Goal: Information Seeking & Learning: Learn about a topic

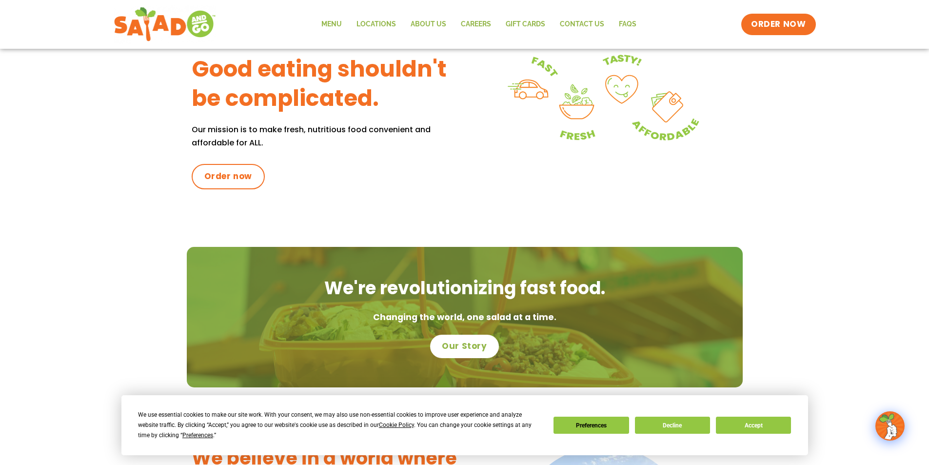
scroll to position [439, 0]
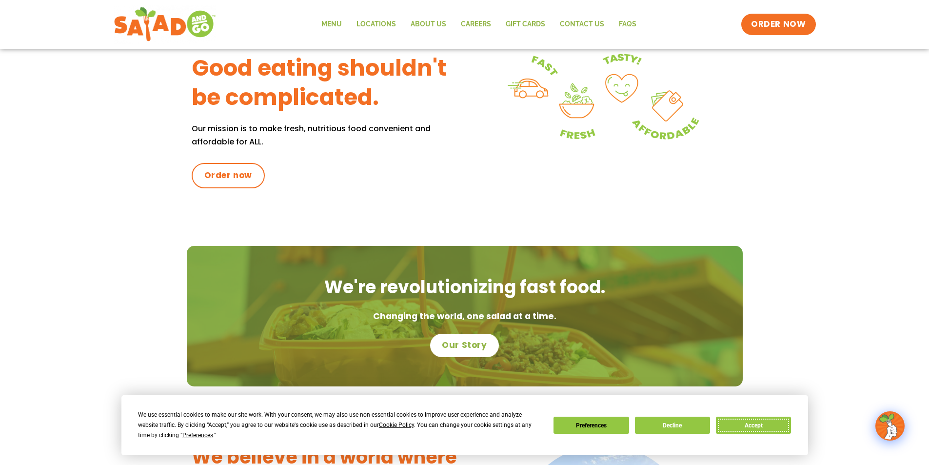
click at [761, 421] on button "Accept" at bounding box center [753, 424] width 75 height 17
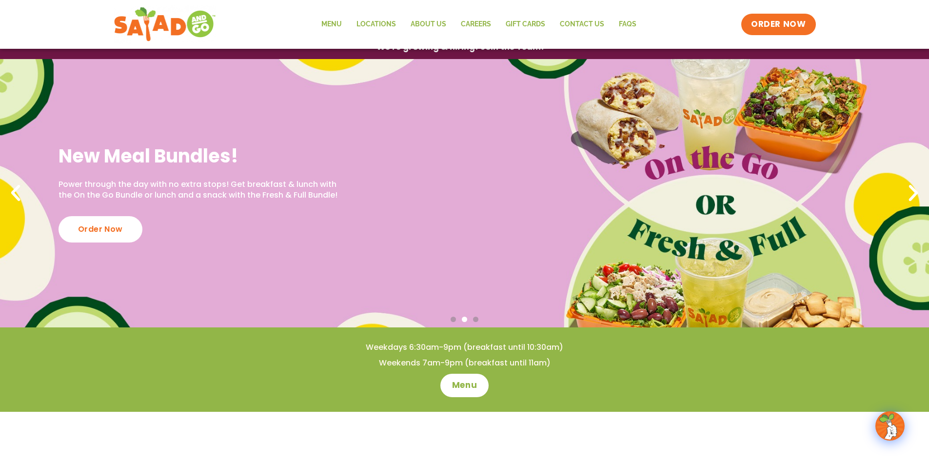
scroll to position [0, 0]
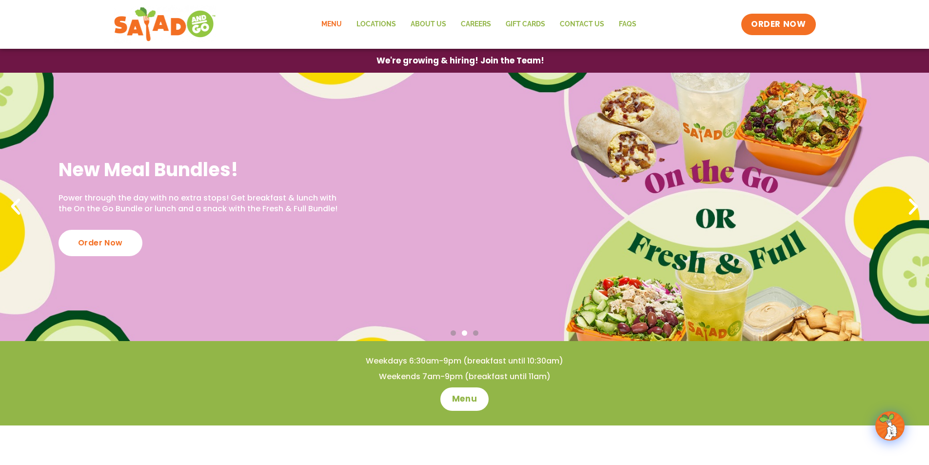
click at [332, 24] on link "Menu" at bounding box center [331, 24] width 35 height 22
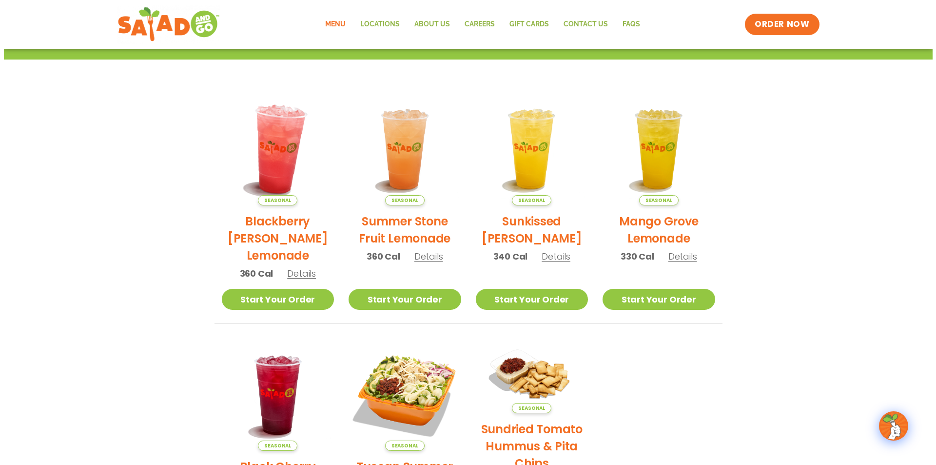
scroll to position [390, 0]
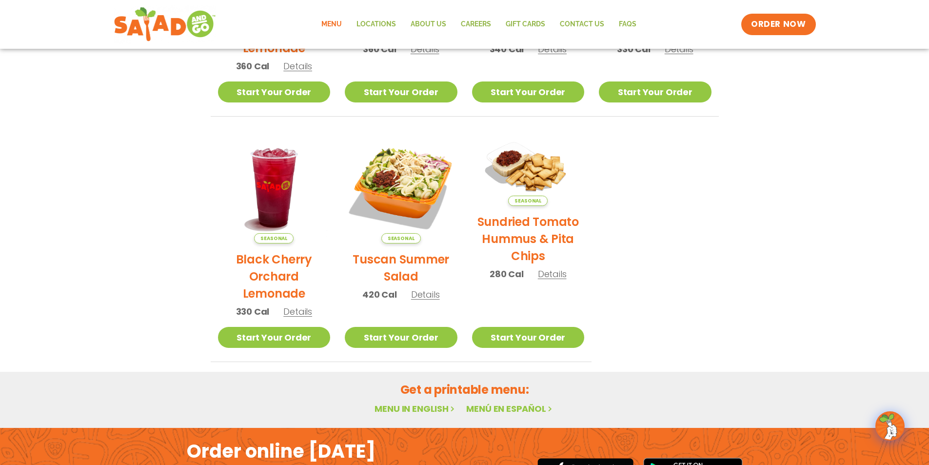
click at [425, 296] on span "Details" at bounding box center [425, 294] width 29 height 12
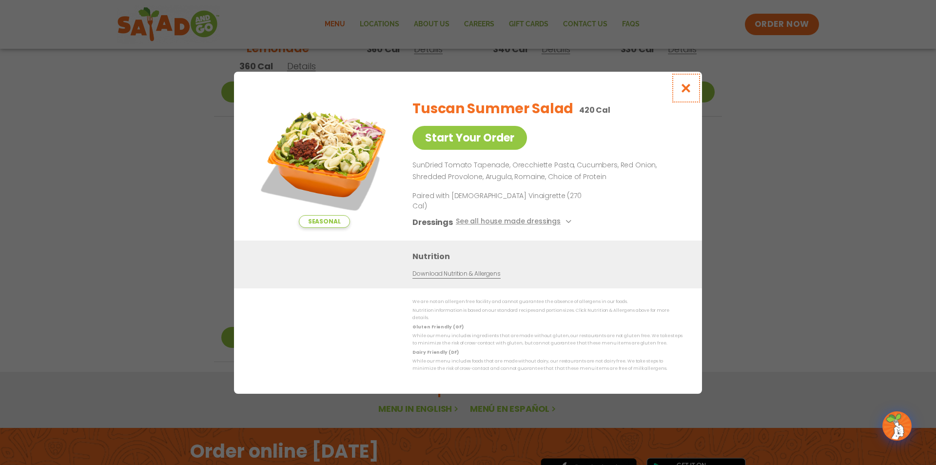
click at [688, 93] on icon "Close modal" at bounding box center [686, 88] width 12 height 10
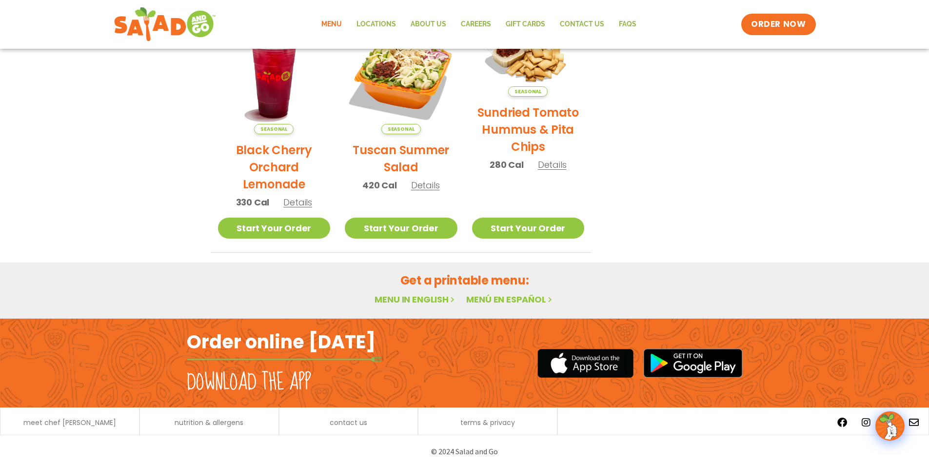
scroll to position [502, 0]
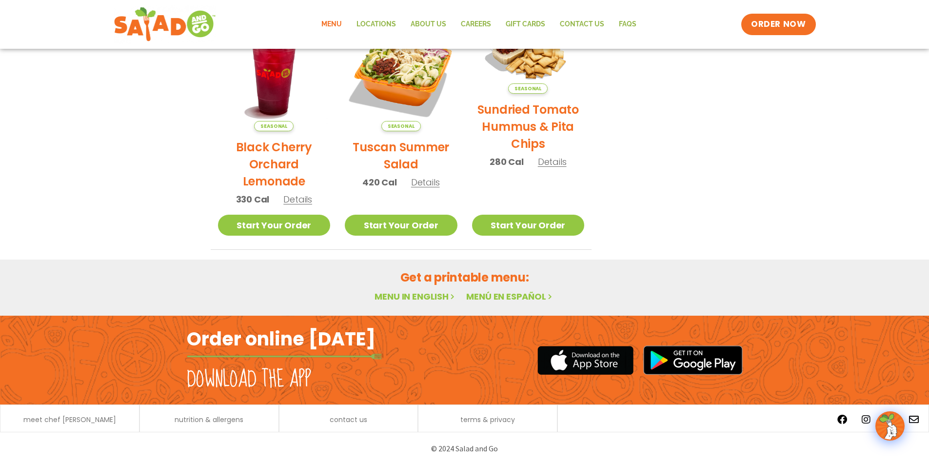
click at [430, 297] on link "Menu in English" at bounding box center [416, 296] width 82 height 12
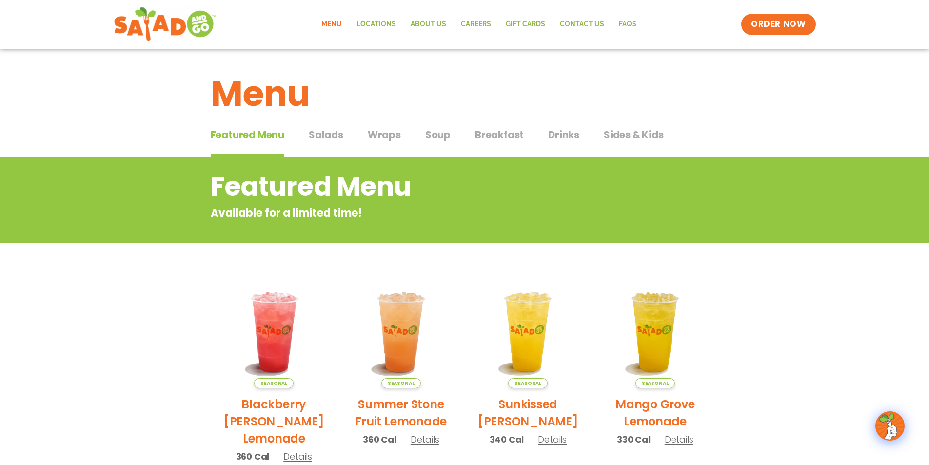
click at [333, 140] on span "Salads" at bounding box center [326, 134] width 35 height 15
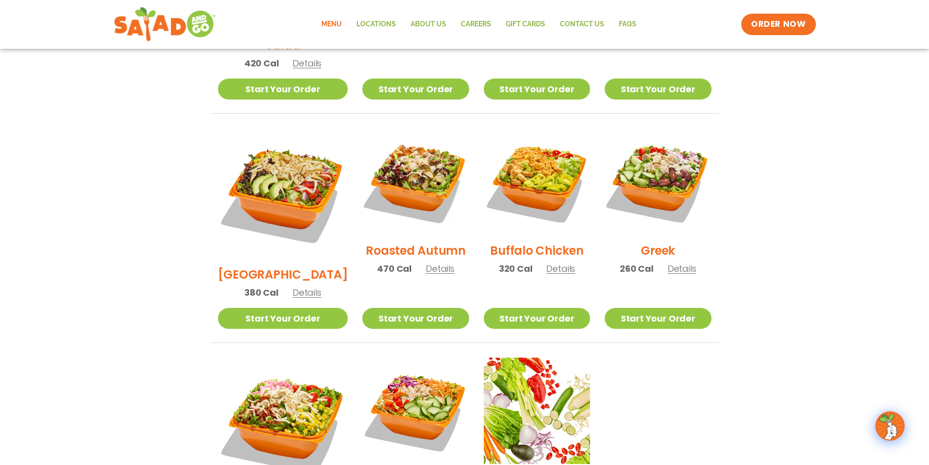
scroll to position [439, 0]
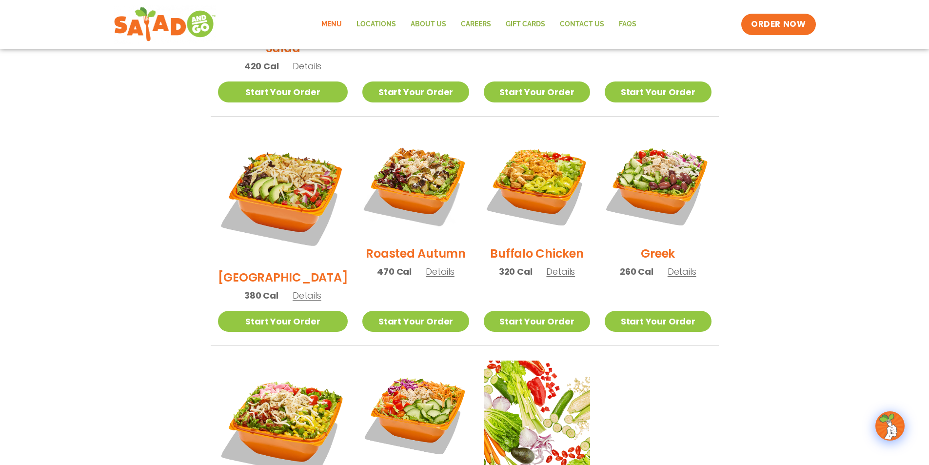
click at [672, 265] on span "Details" at bounding box center [682, 271] width 29 height 12
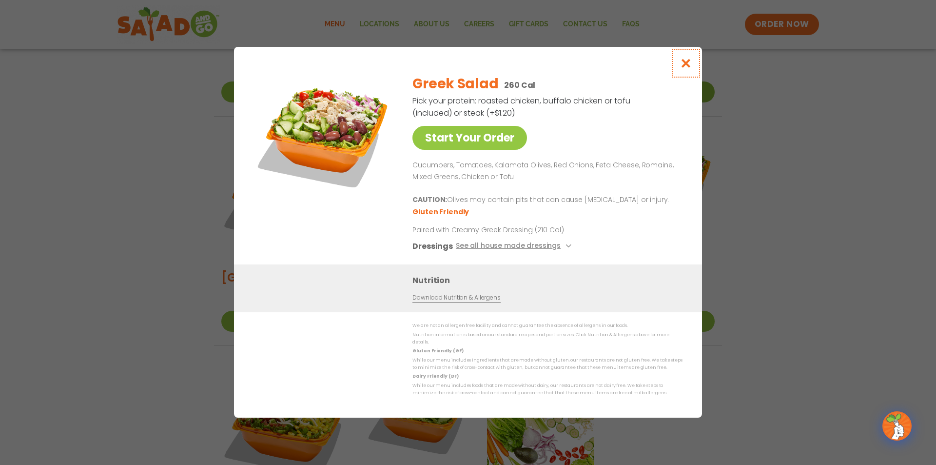
click at [688, 67] on icon "Close modal" at bounding box center [686, 63] width 12 height 10
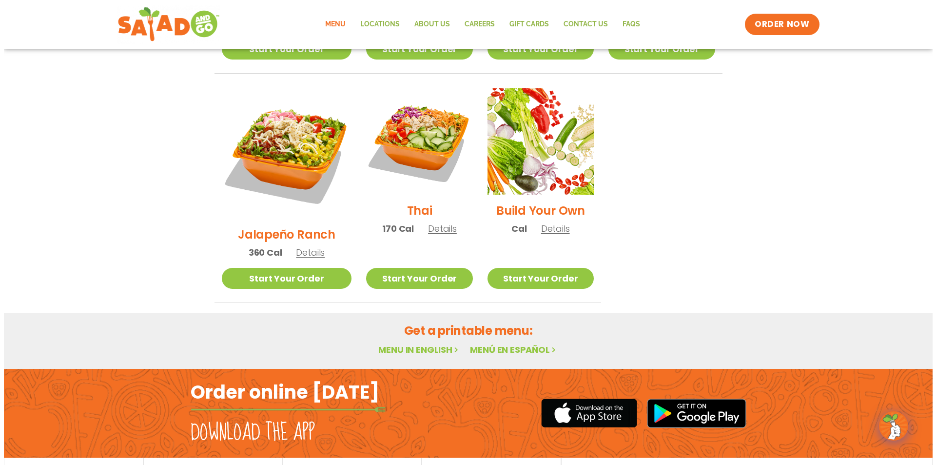
scroll to position [662, 0]
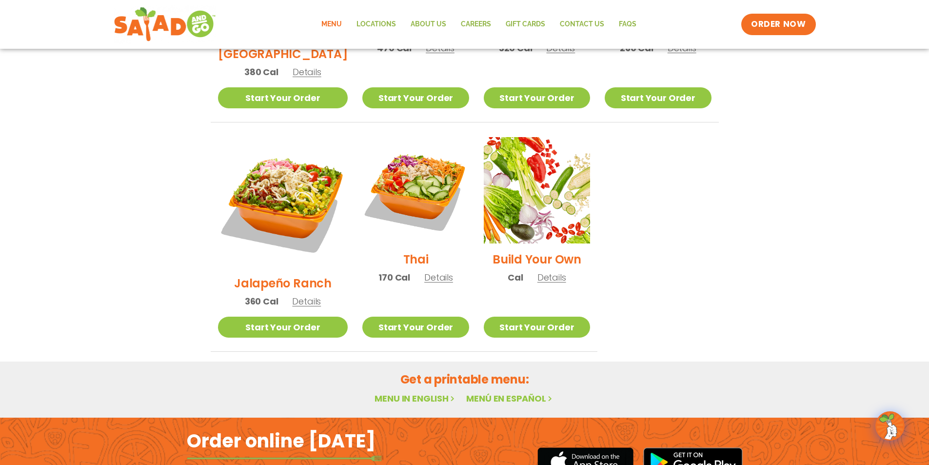
click at [424, 271] on span "Details" at bounding box center [438, 277] width 29 height 12
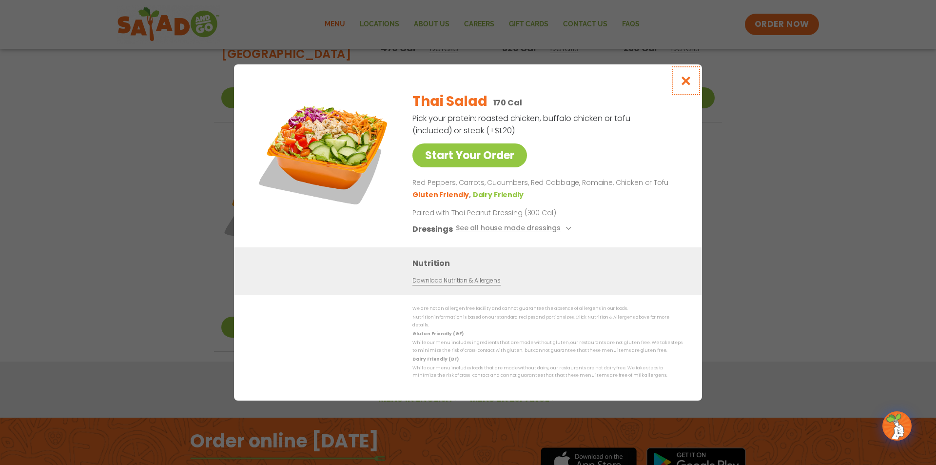
click at [687, 85] on icon "Close modal" at bounding box center [686, 81] width 12 height 10
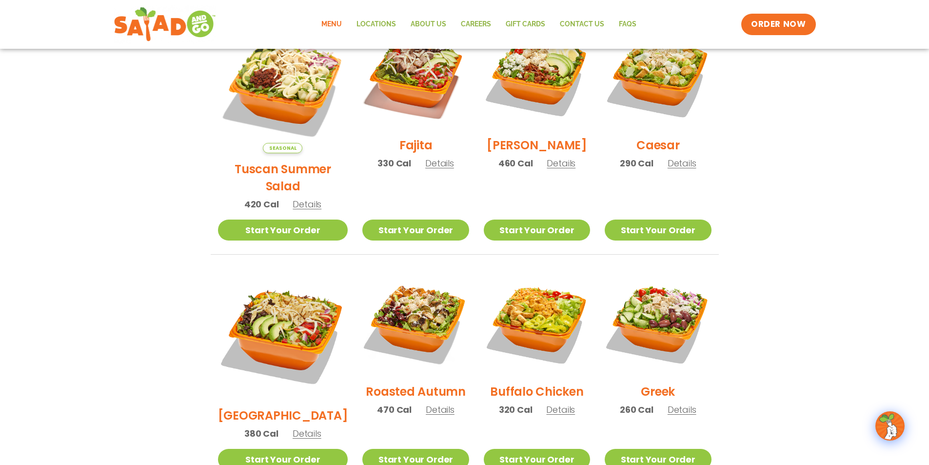
scroll to position [252, 0]
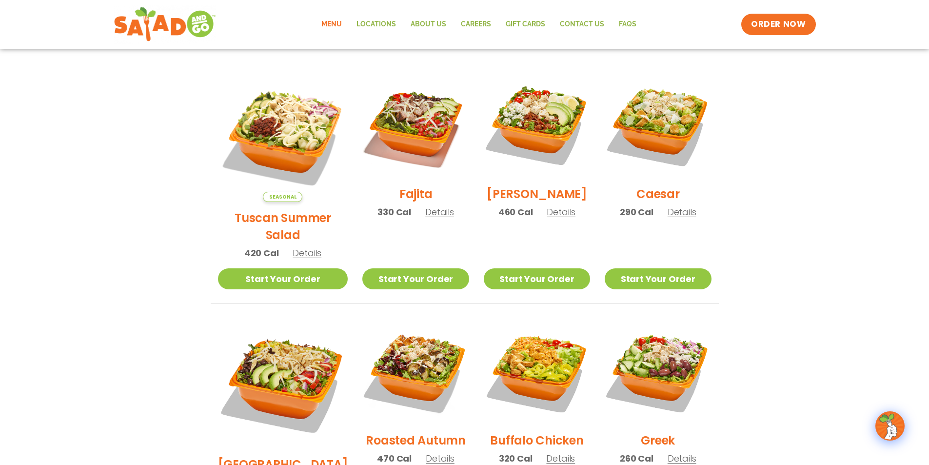
click at [303, 247] on span "Details" at bounding box center [307, 253] width 29 height 12
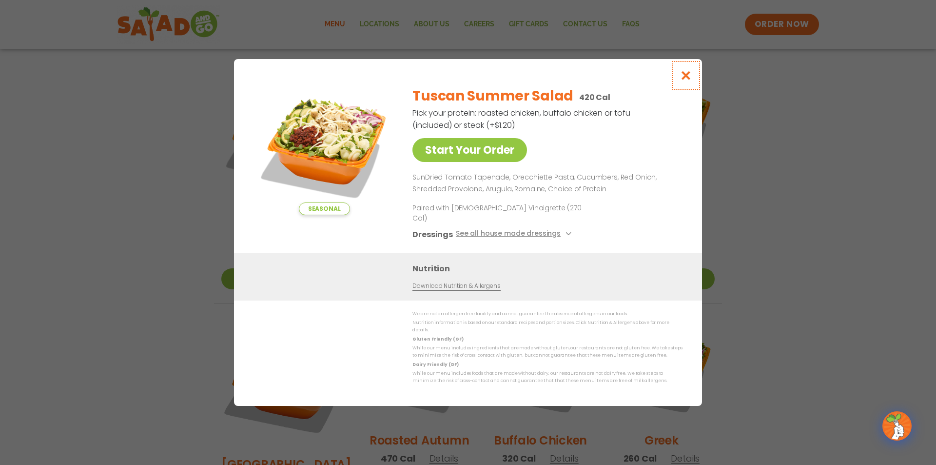
click at [687, 80] on icon "Close modal" at bounding box center [686, 75] width 12 height 10
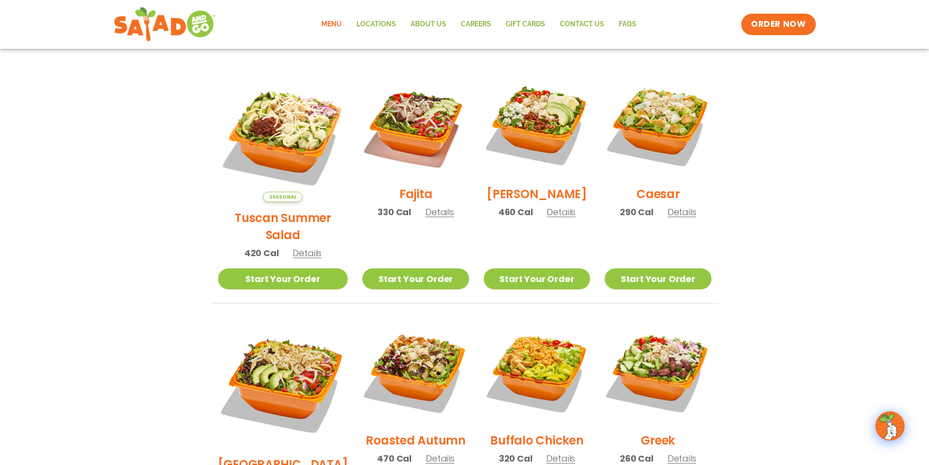
click at [425, 218] on span "Details" at bounding box center [439, 212] width 29 height 12
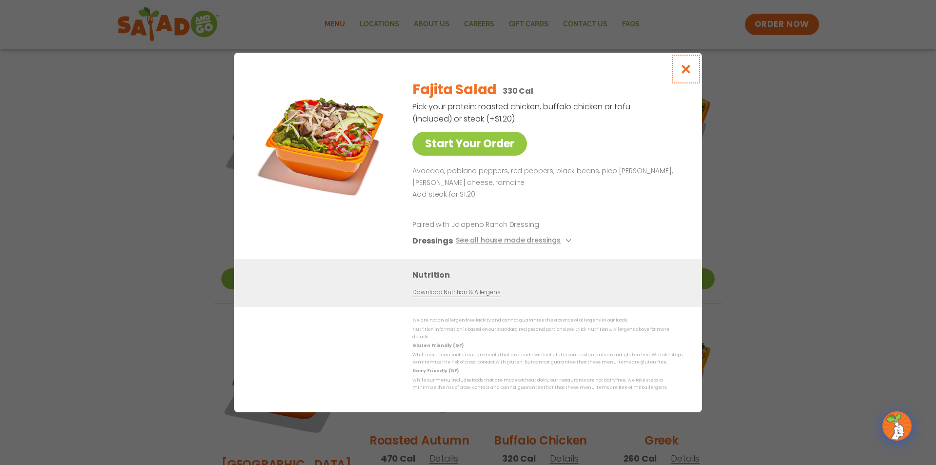
click at [686, 74] on icon "Close modal" at bounding box center [686, 69] width 12 height 10
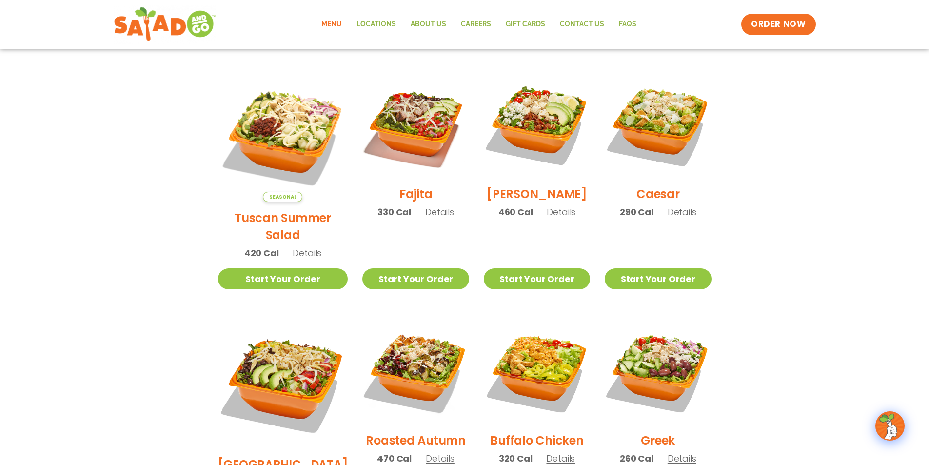
click at [556, 218] on span "Details" at bounding box center [561, 212] width 29 height 12
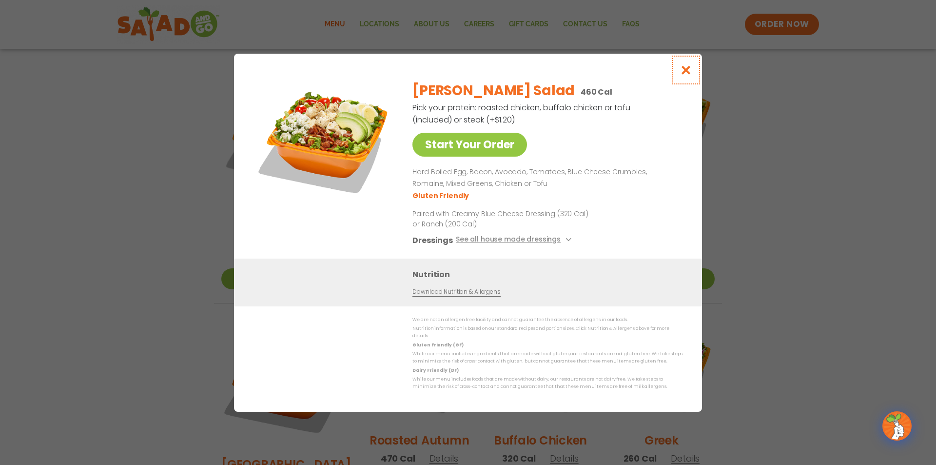
click at [685, 75] on icon "Close modal" at bounding box center [686, 70] width 12 height 10
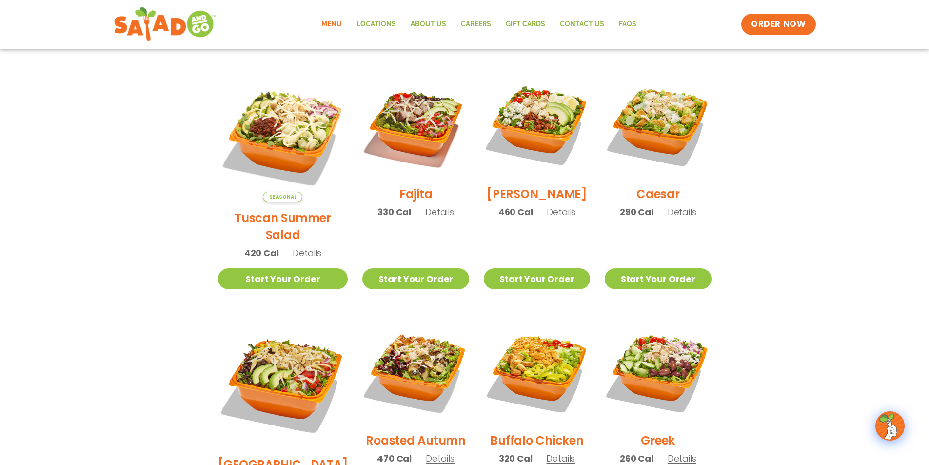
click at [675, 218] on span "Details" at bounding box center [682, 212] width 29 height 12
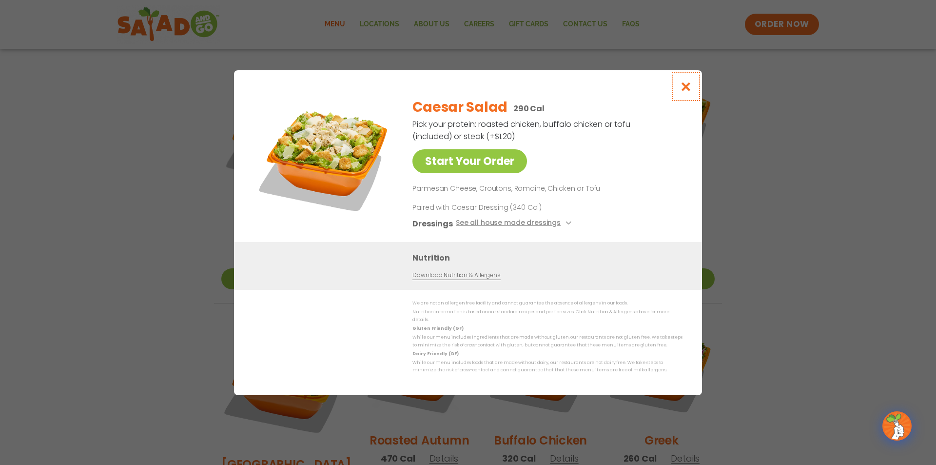
click at [683, 91] on icon "Close modal" at bounding box center [686, 86] width 12 height 10
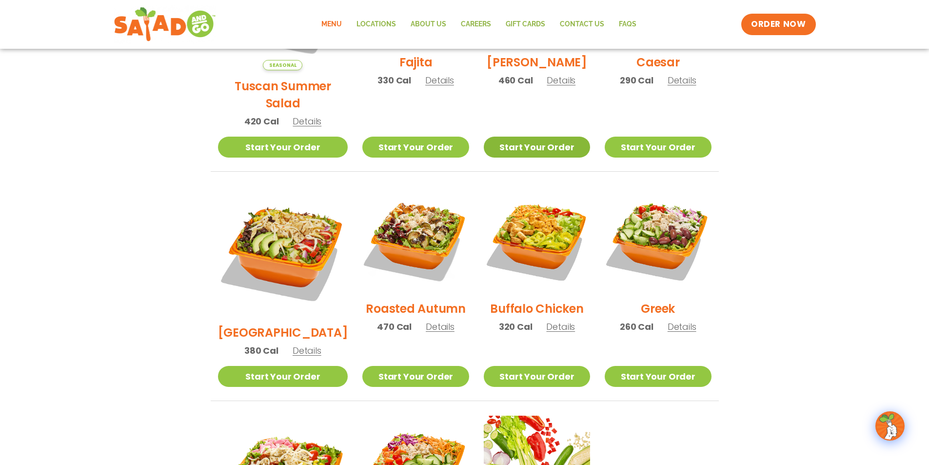
scroll to position [398, 0]
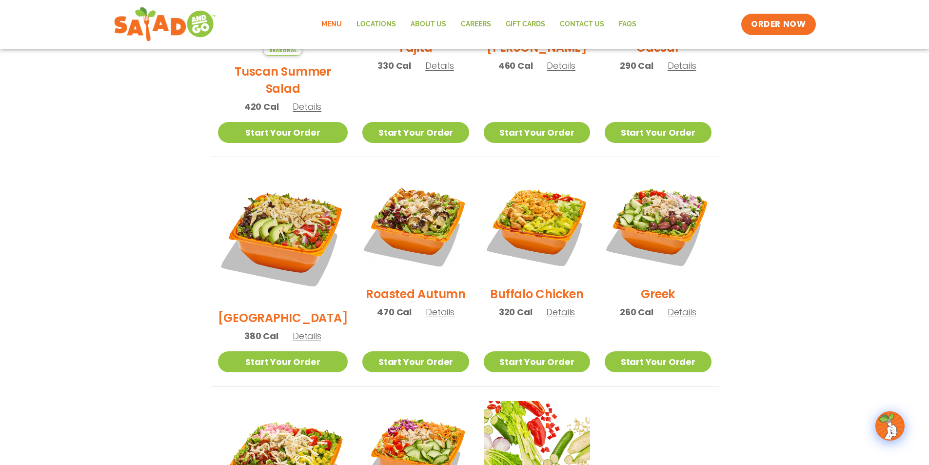
click at [546, 306] on span "Details" at bounding box center [560, 312] width 29 height 12
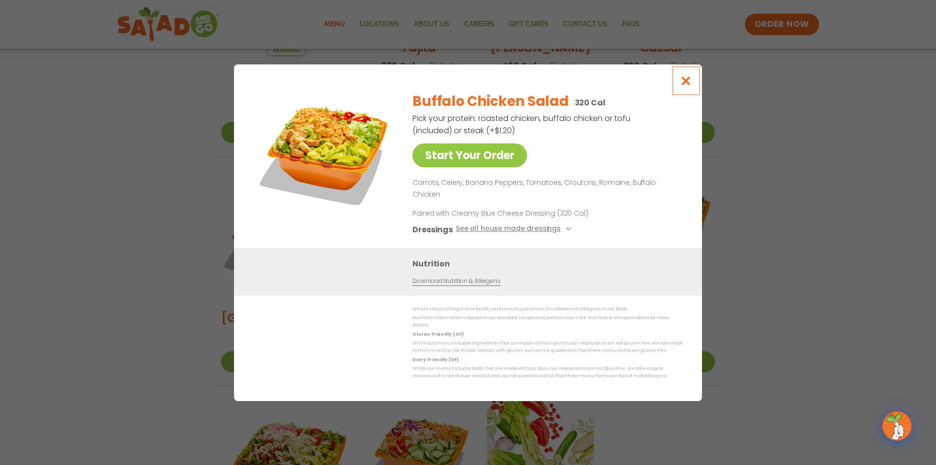
click at [685, 86] on icon "Close modal" at bounding box center [686, 81] width 12 height 10
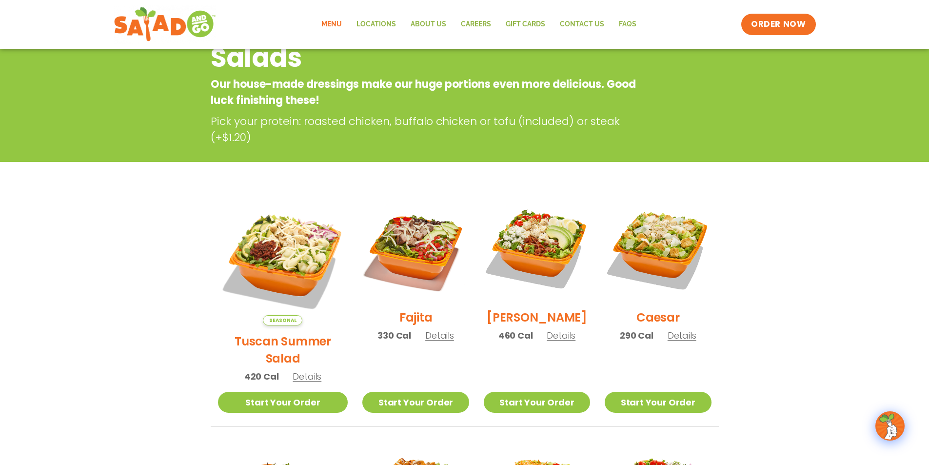
scroll to position [0, 0]
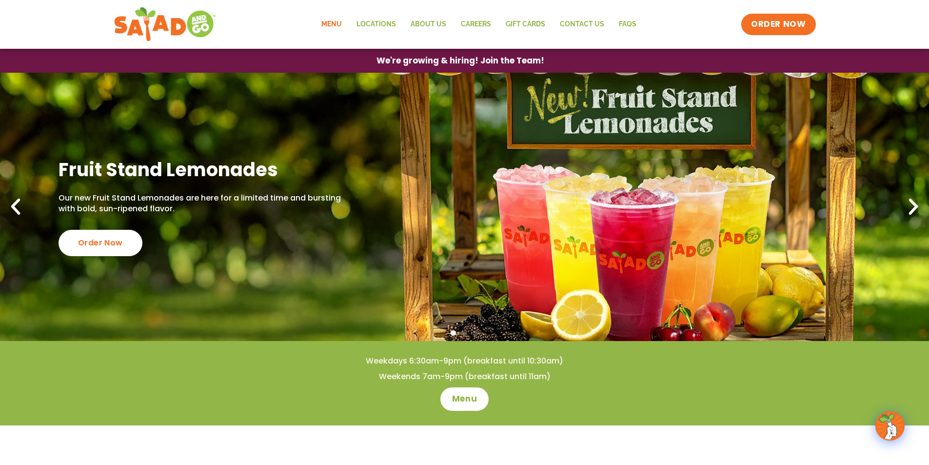
click at [343, 27] on link "Menu" at bounding box center [331, 24] width 35 height 22
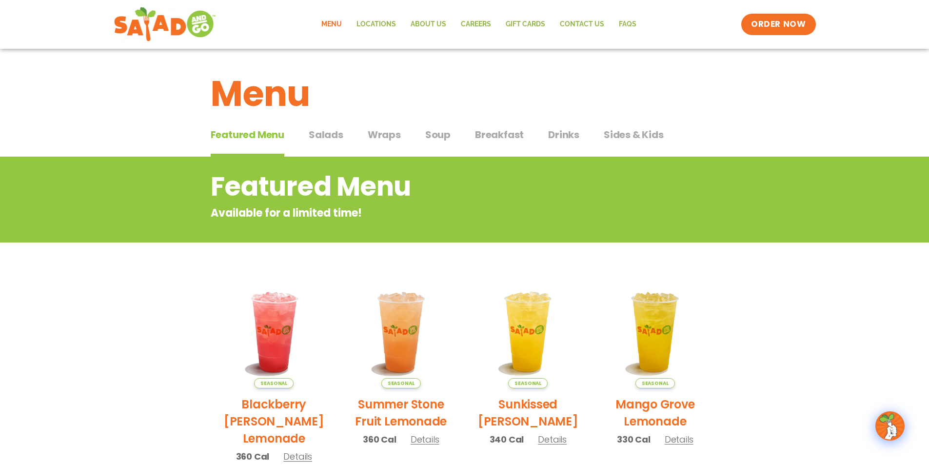
click at [316, 135] on span "Salads" at bounding box center [326, 134] width 35 height 15
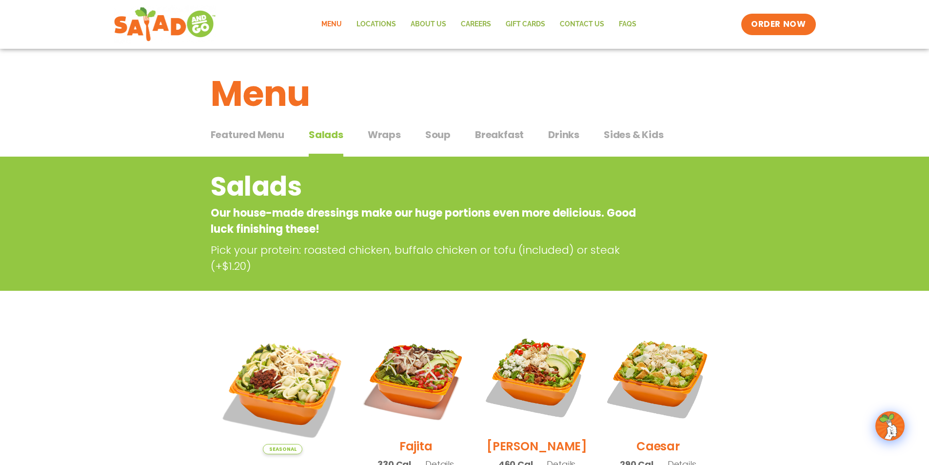
click at [384, 130] on span "Wraps" at bounding box center [384, 134] width 33 height 15
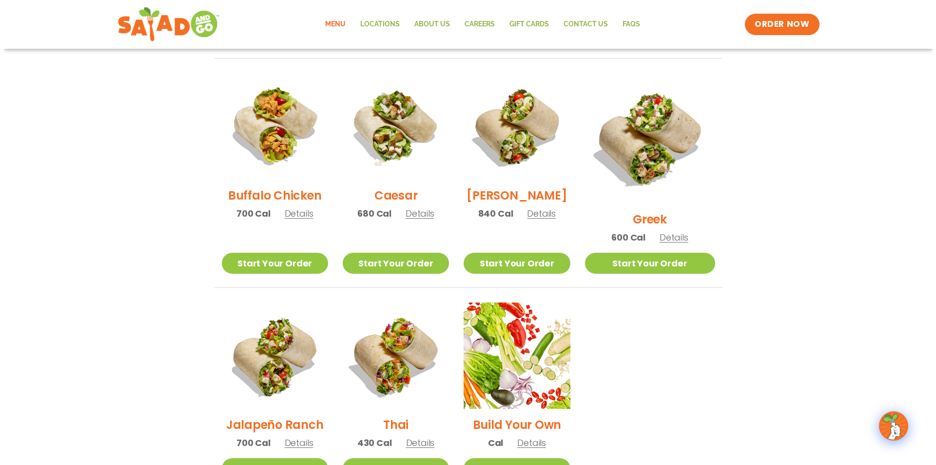
scroll to position [488, 0]
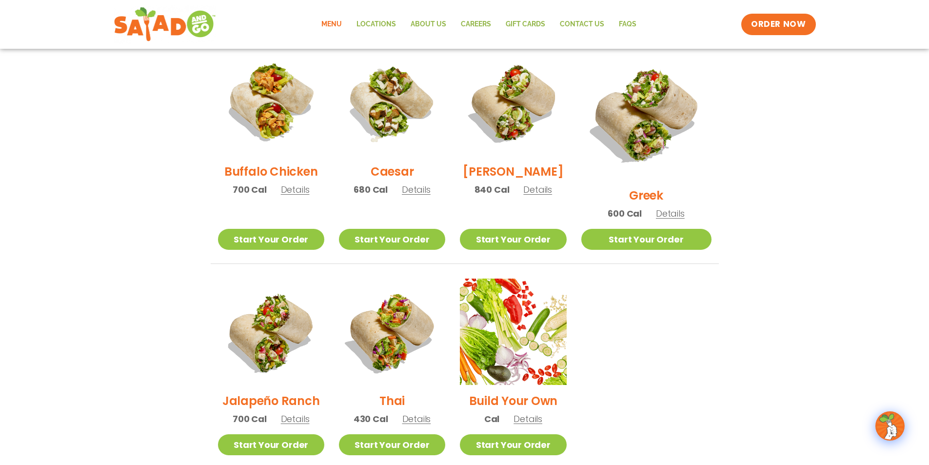
click at [431, 413] on span "Details" at bounding box center [416, 419] width 29 height 12
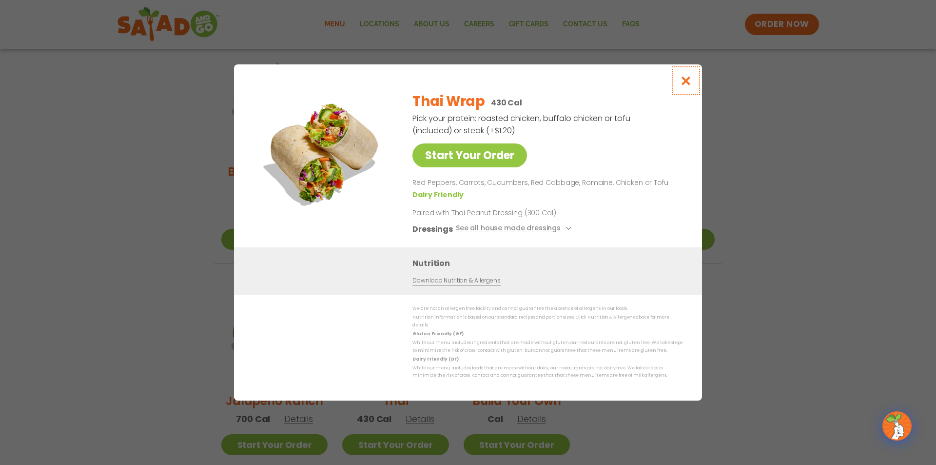
click at [690, 84] on icon "Close modal" at bounding box center [686, 81] width 12 height 10
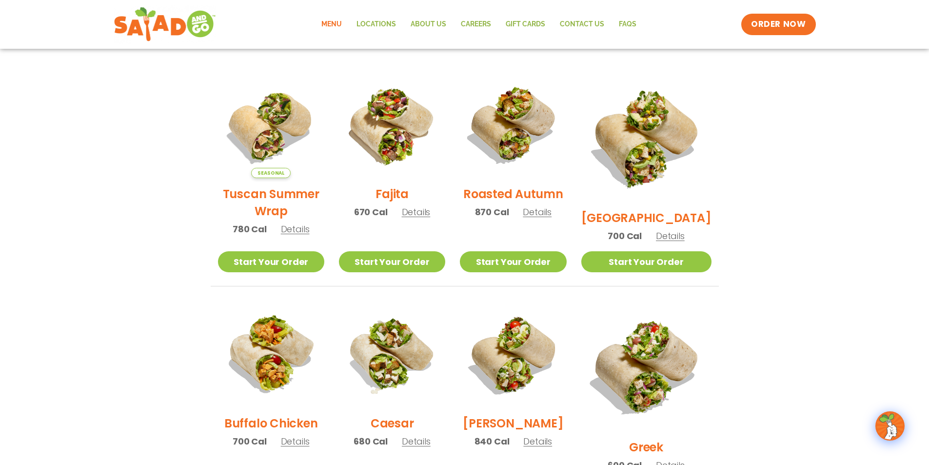
scroll to position [0, 0]
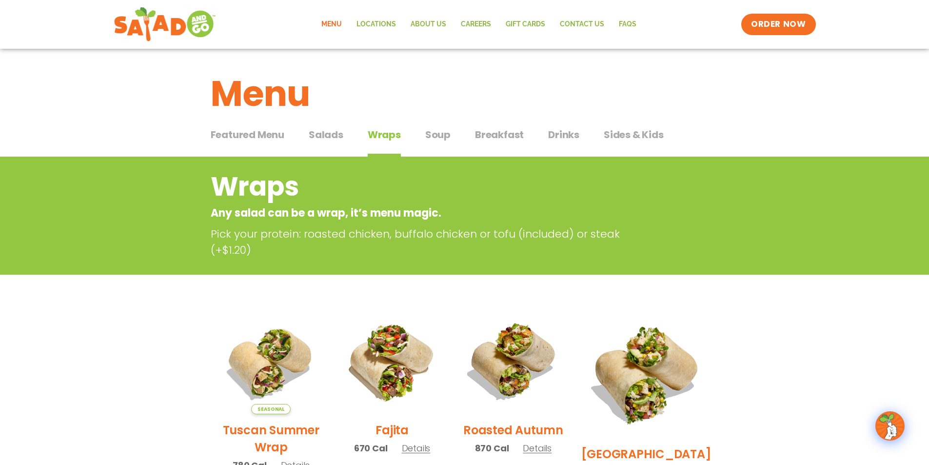
click at [323, 134] on span "Salads" at bounding box center [326, 134] width 35 height 15
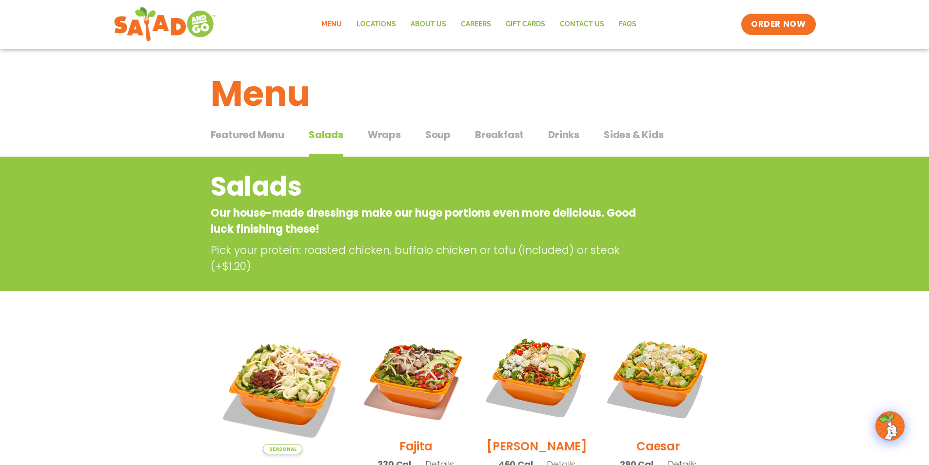
scroll to position [244, 0]
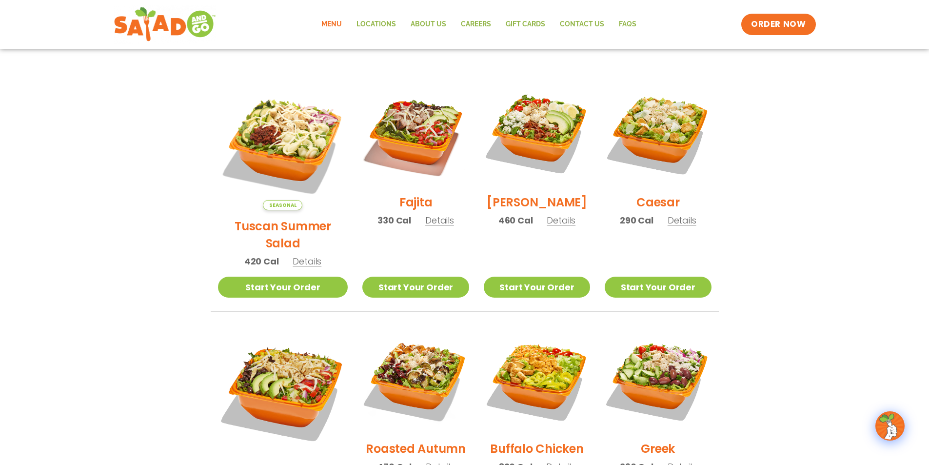
click at [551, 226] on span "Details" at bounding box center [561, 220] width 29 height 12
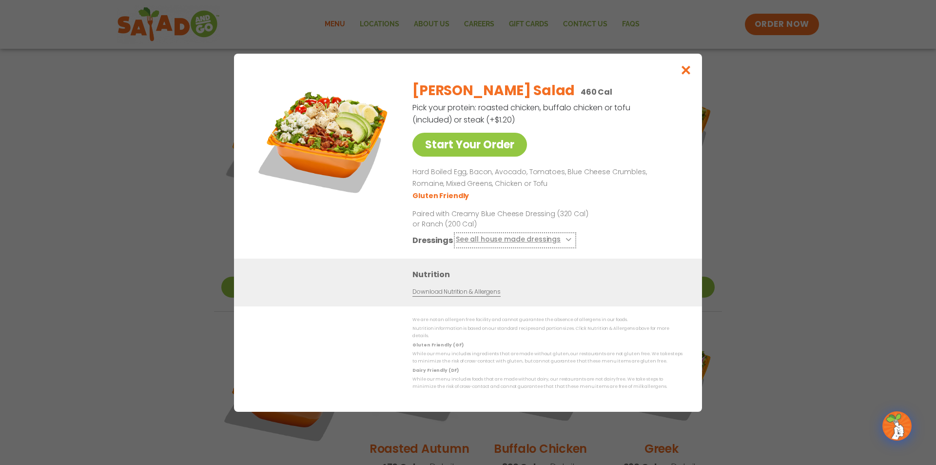
click at [562, 240] on button "See all house made dressings" at bounding box center [515, 240] width 118 height 12
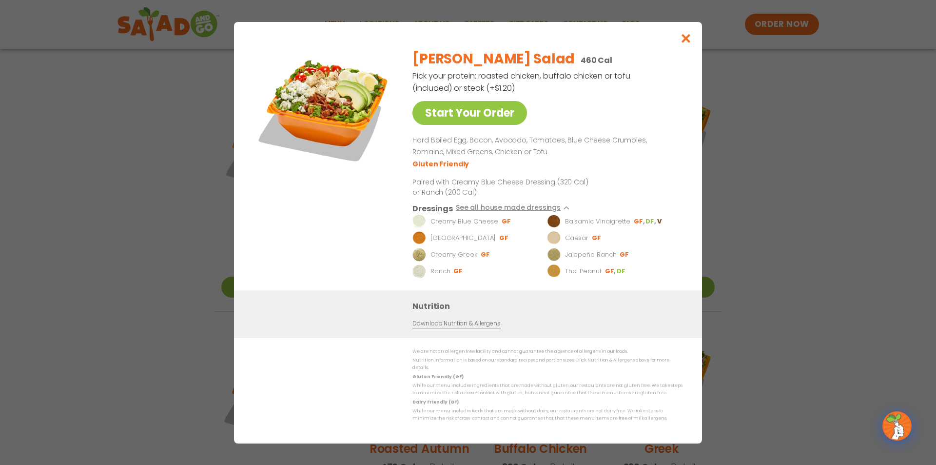
click at [462, 326] on link "Download Nutrition & Allergens" at bounding box center [457, 322] width 88 height 9
click at [691, 39] on icon "Close modal" at bounding box center [686, 38] width 12 height 10
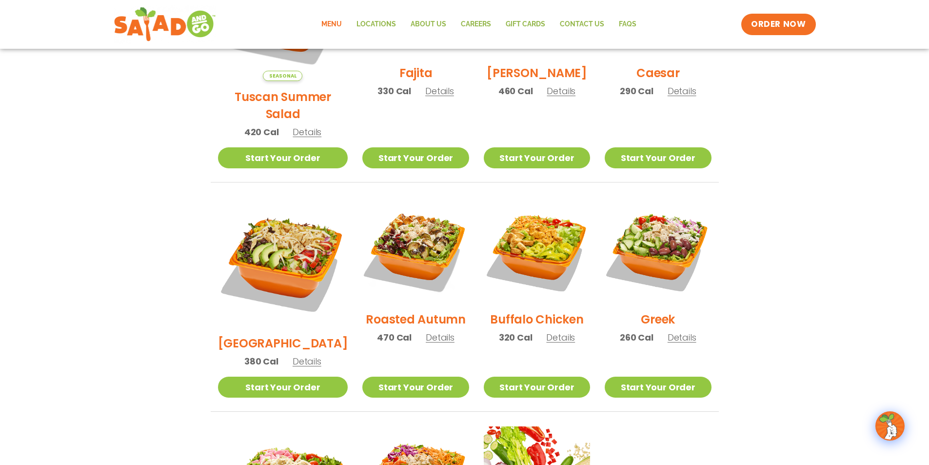
scroll to position [390, 0]
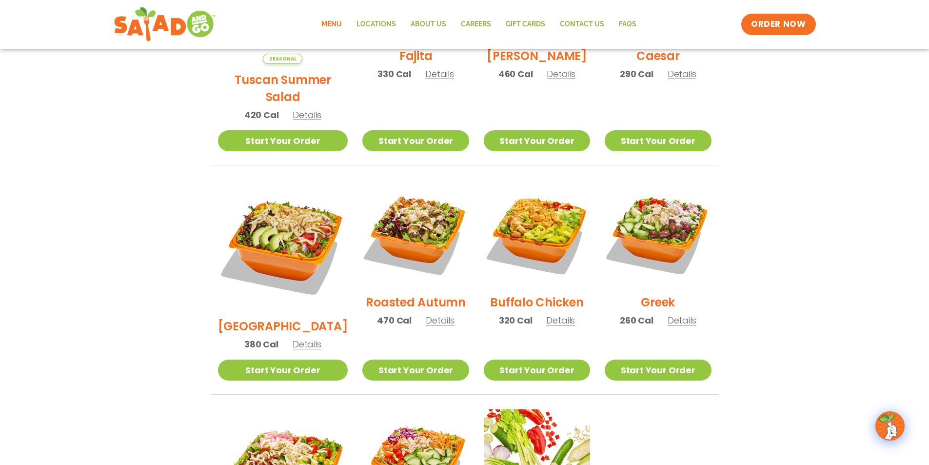
click at [426, 314] on span "Details" at bounding box center [440, 320] width 29 height 12
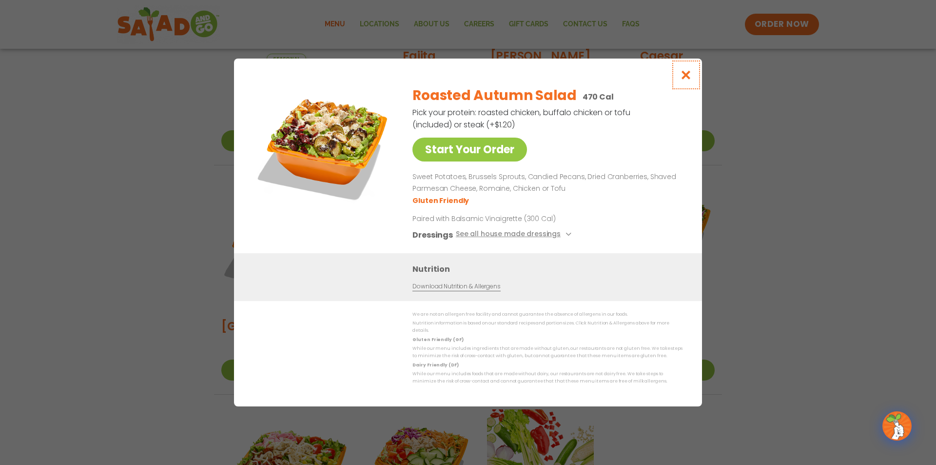
click at [686, 78] on icon "Close modal" at bounding box center [686, 75] width 12 height 10
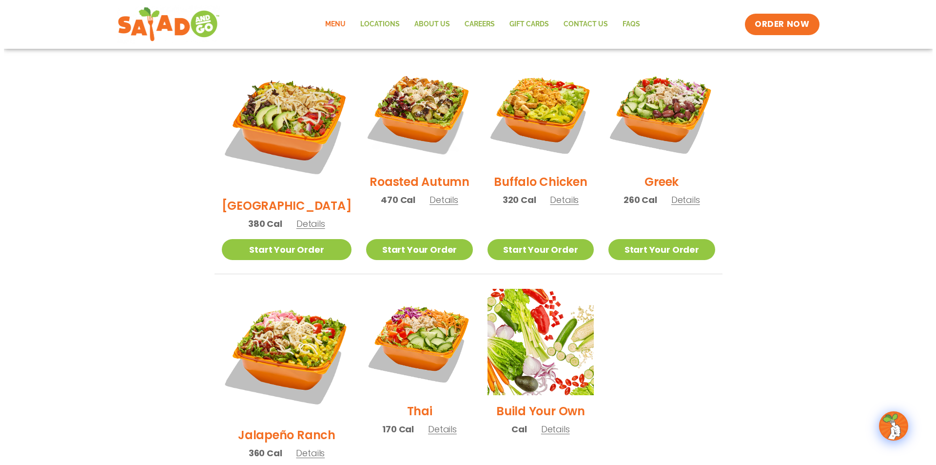
scroll to position [536, 0]
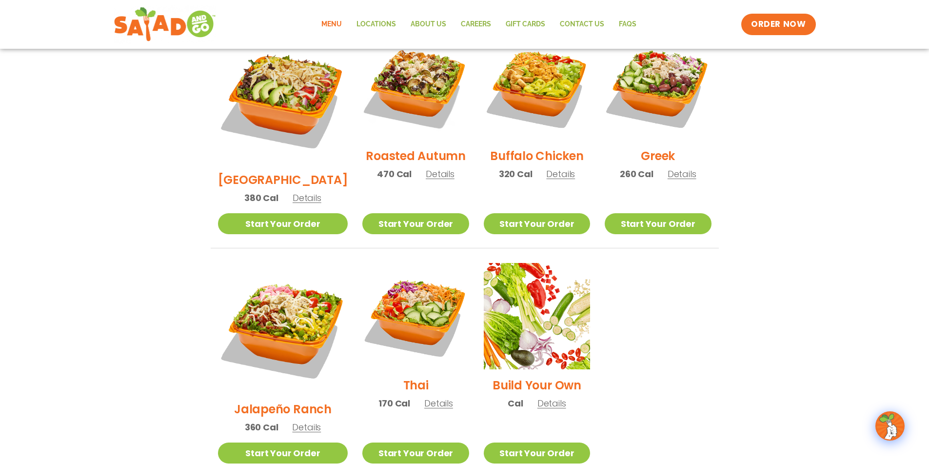
click at [304, 421] on span "Details" at bounding box center [306, 427] width 29 height 12
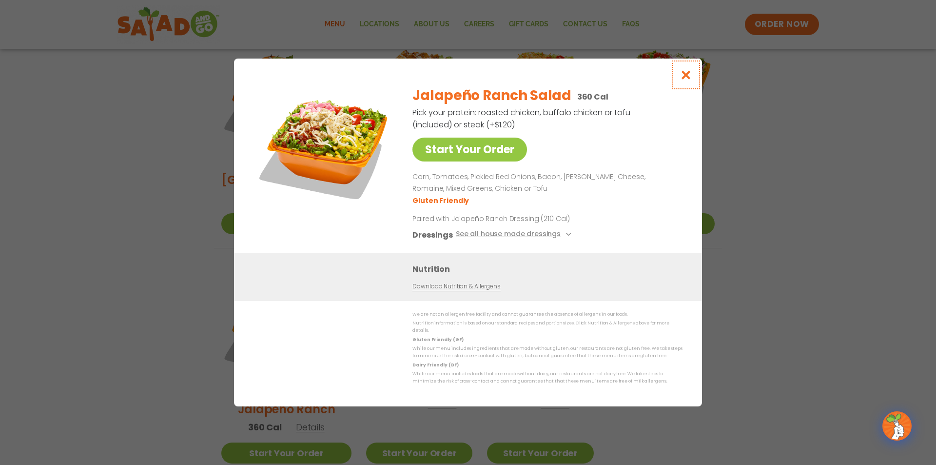
click at [686, 79] on icon "Close modal" at bounding box center [686, 75] width 12 height 10
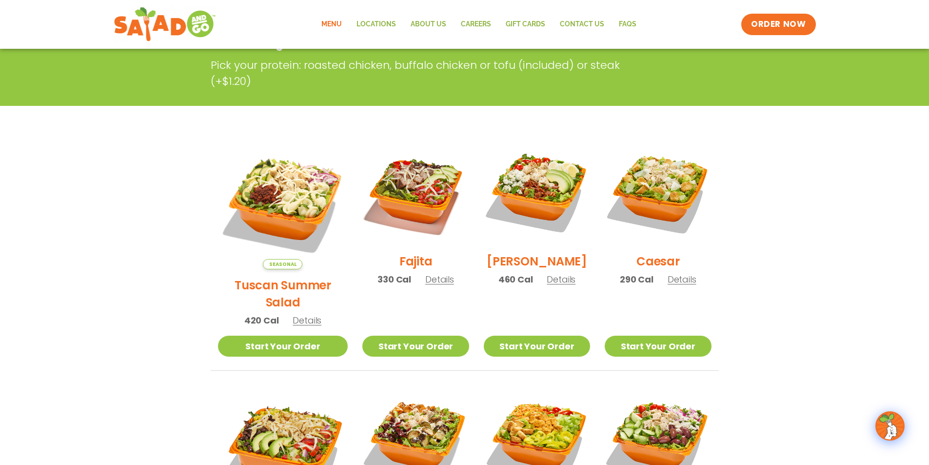
scroll to position [106, 0]
